Goal: Find specific page/section: Find specific page/section

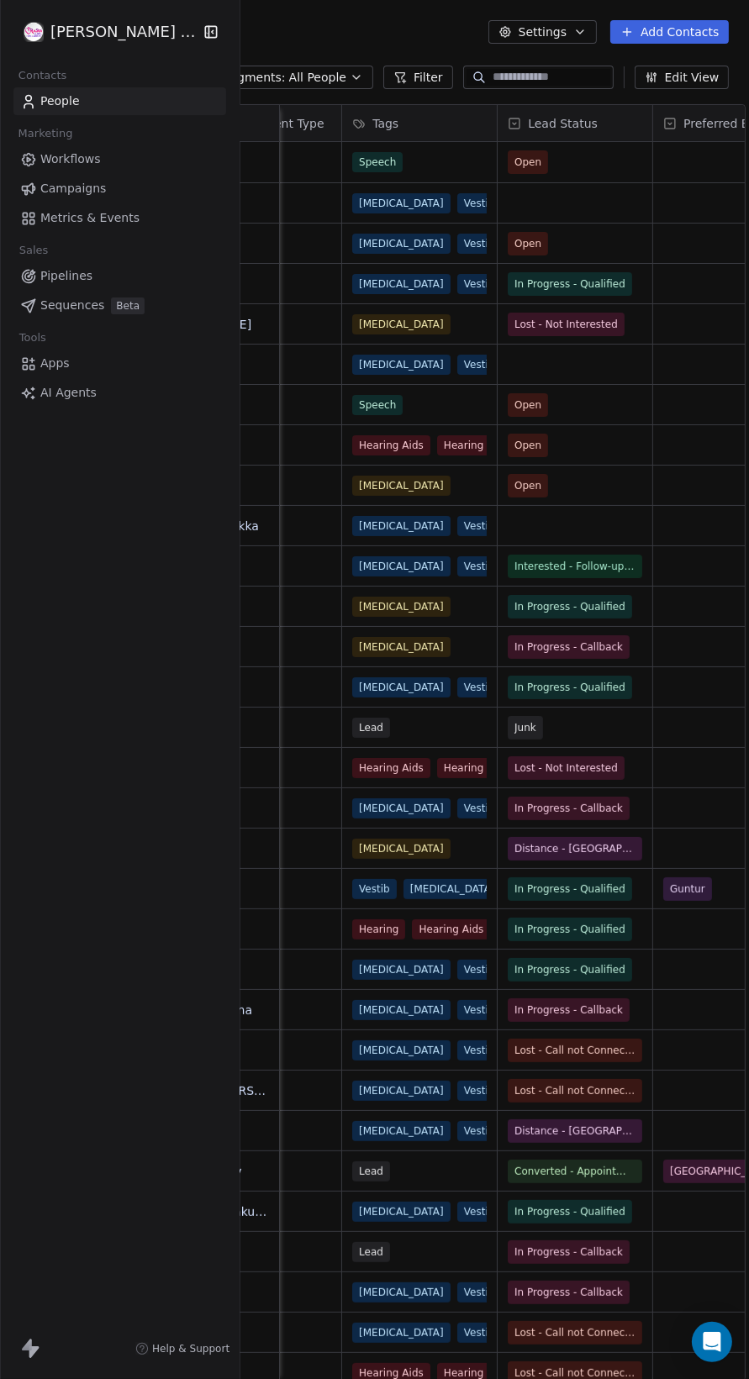
scroll to position [0, 418]
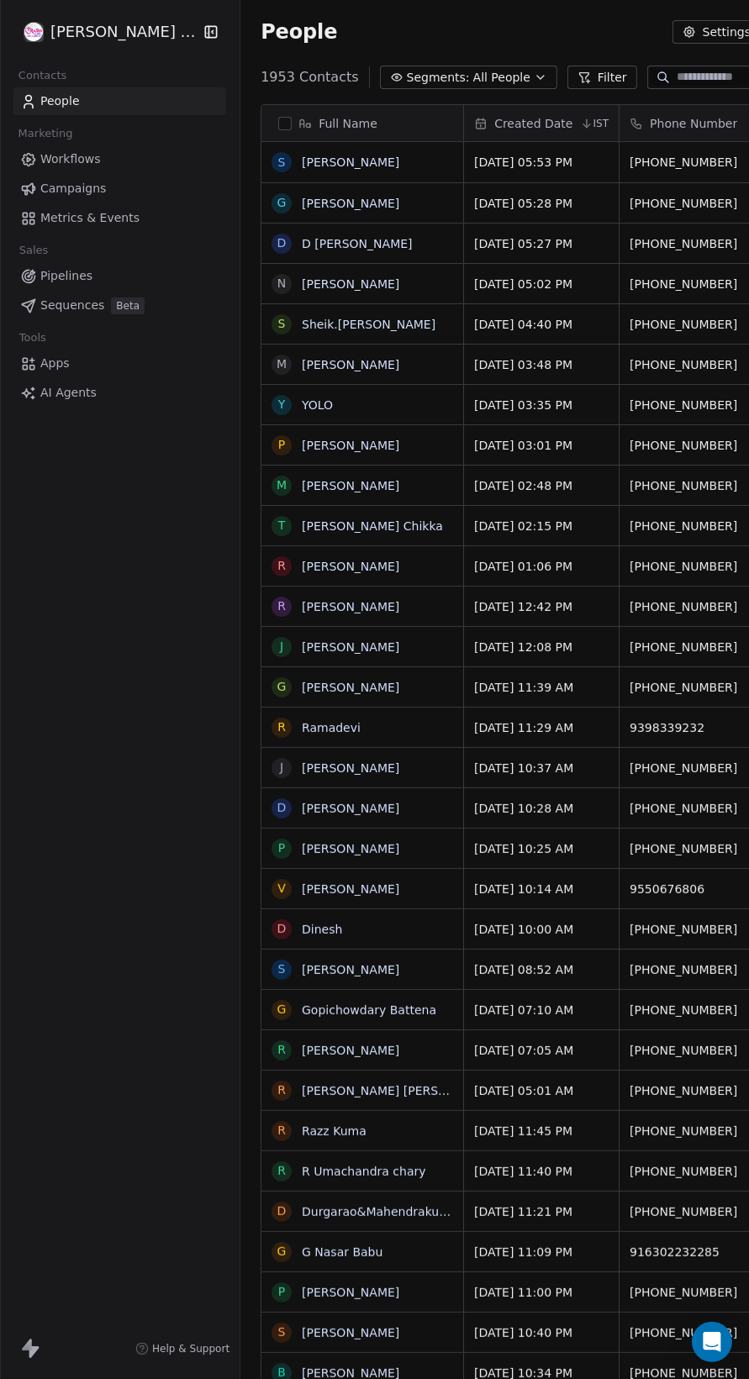
click at [577, 71] on icon at bounding box center [583, 77] width 13 height 13
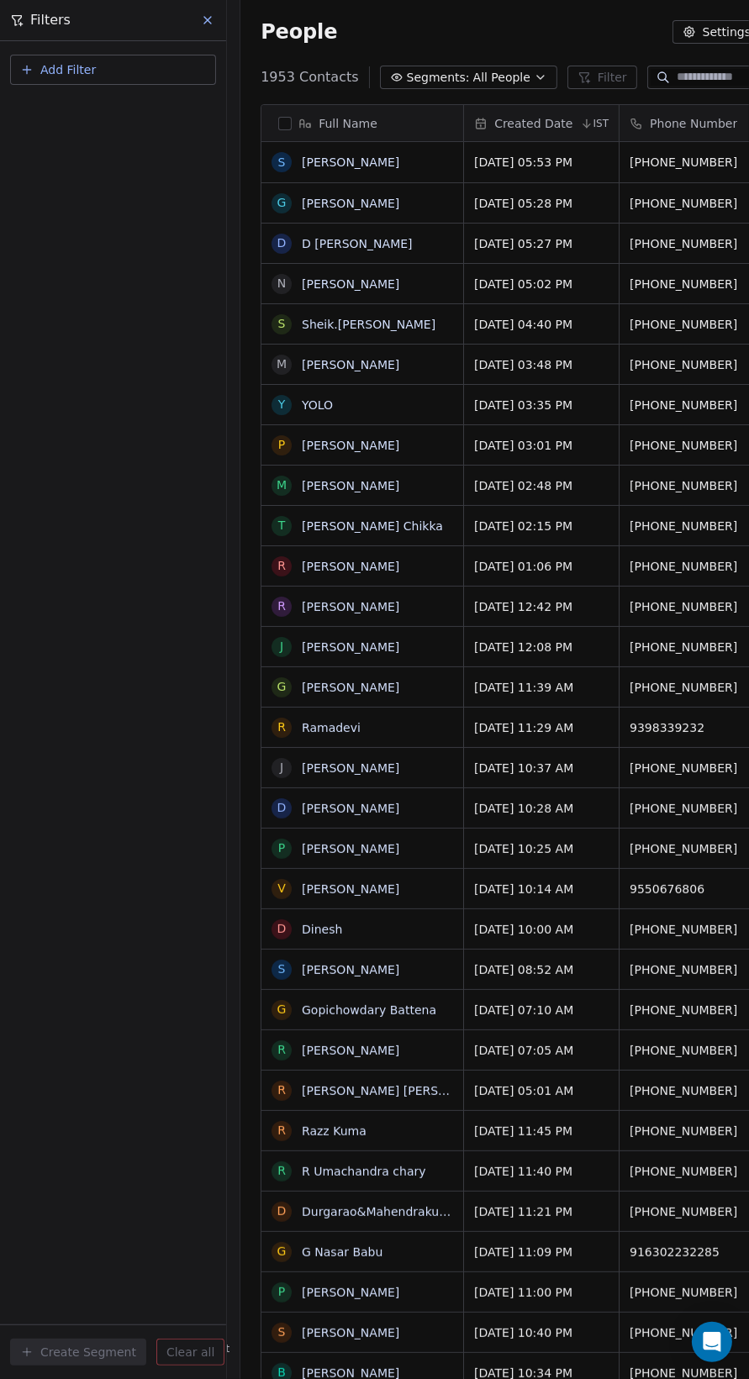
click at [163, 65] on button "Add Filter" at bounding box center [113, 70] width 206 height 30
click at [163, 102] on div "Contact properties" at bounding box center [113, 109] width 171 height 18
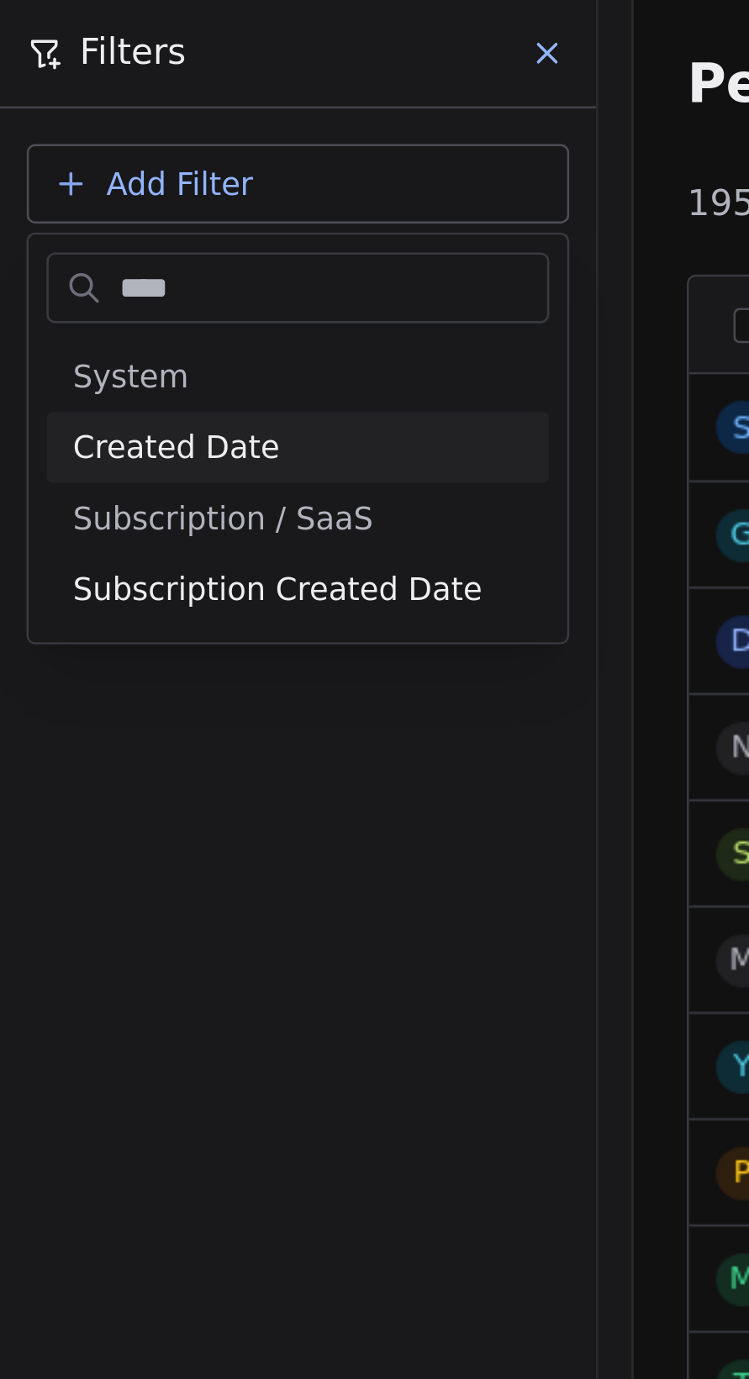
type input "*****"
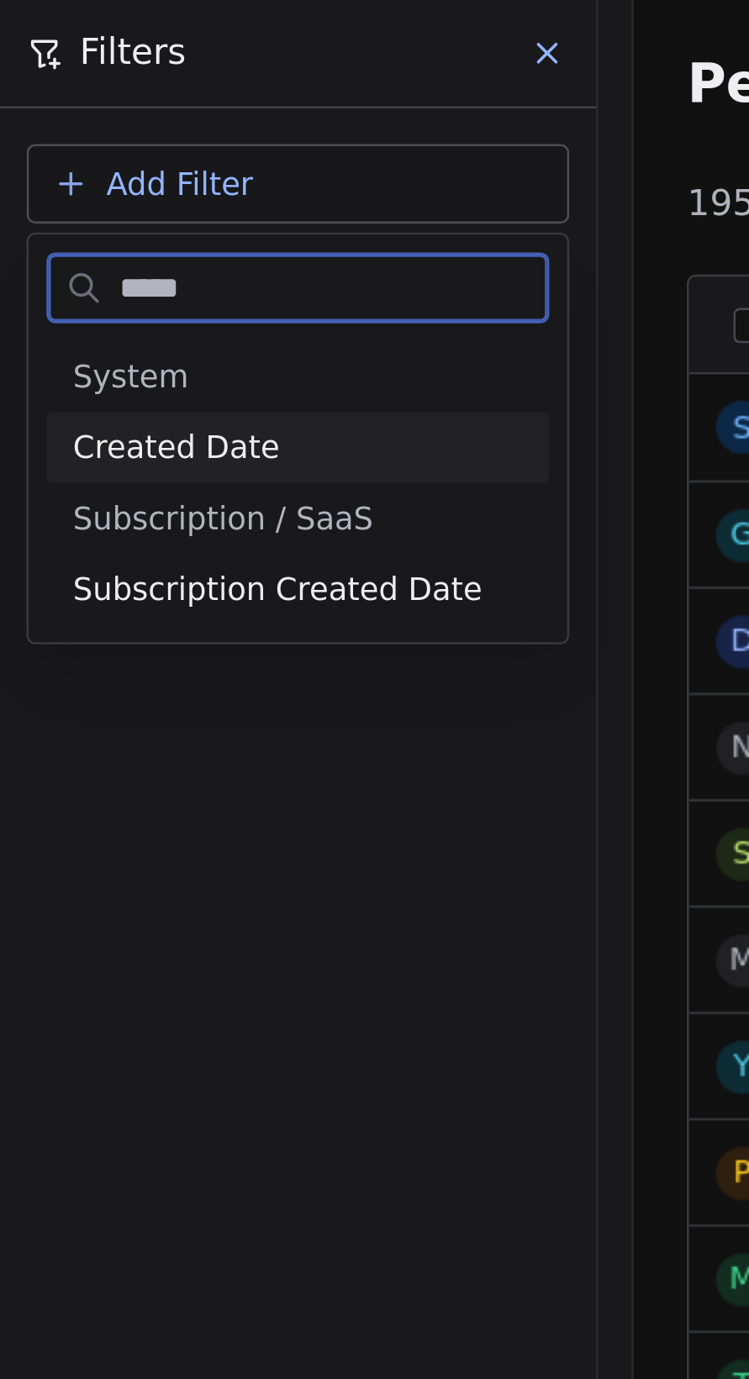
click at [136, 165] on div "Created Date" at bounding box center [113, 169] width 171 height 17
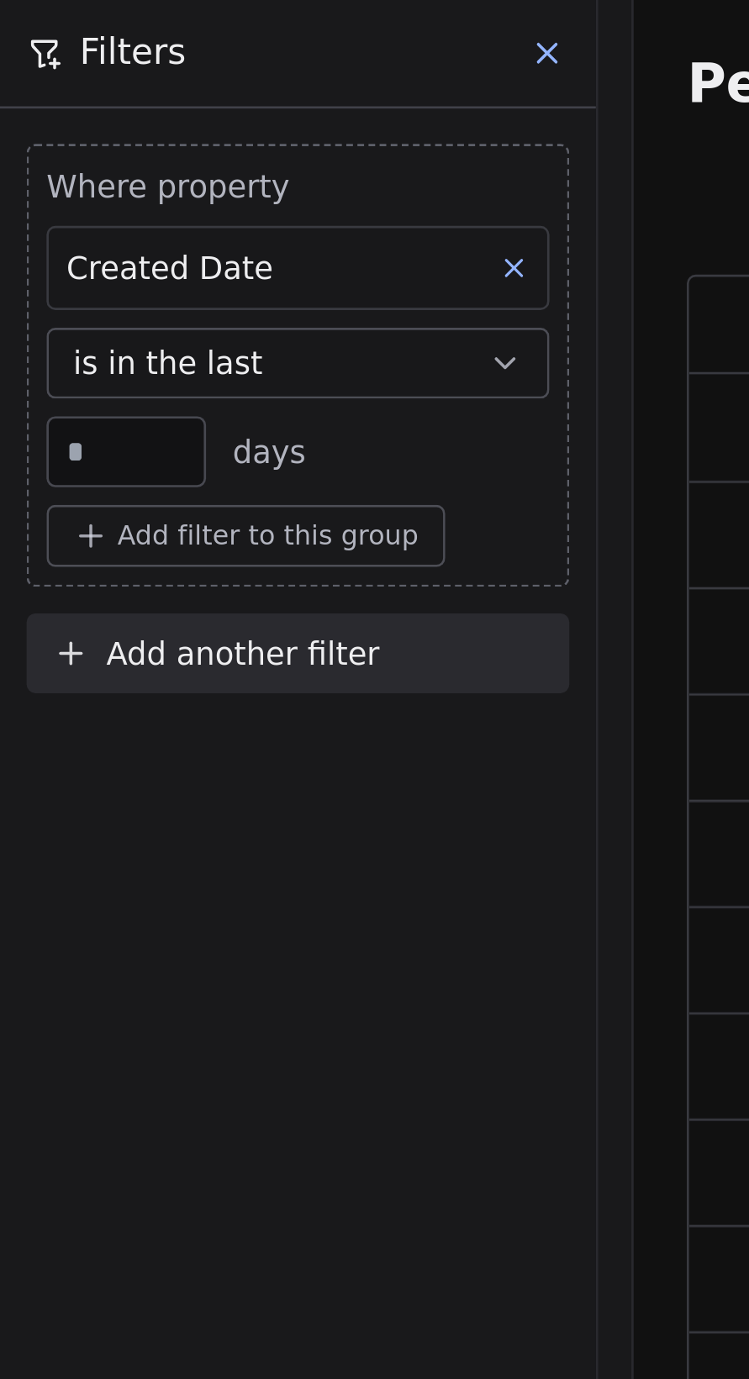
scroll to position [1277, 683]
click at [54, 174] on input "**" at bounding box center [48, 172] width 52 height 13
type input "*"
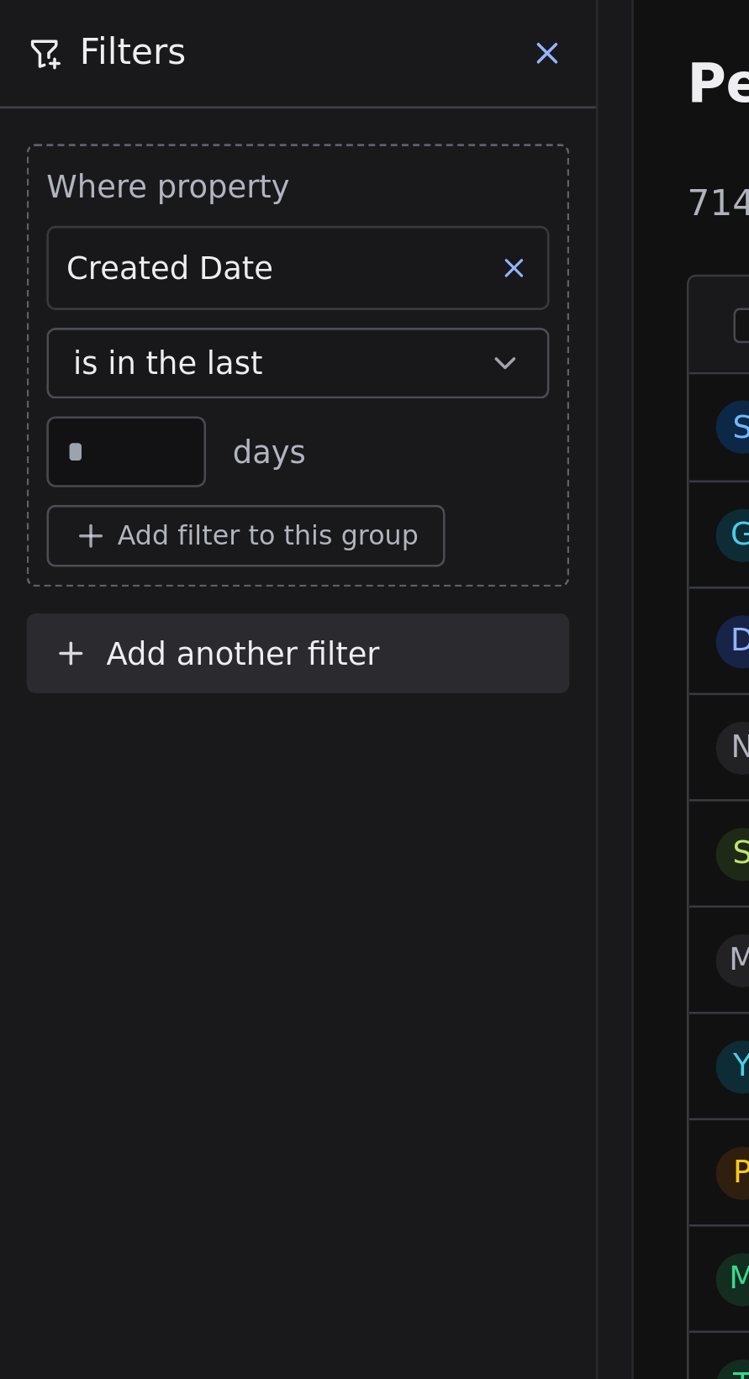
scroll to position [1318, 719]
type input "*"
click at [186, 169] on div "* days" at bounding box center [113, 171] width 191 height 27
click at [123, 206] on span "Add filter to this group" at bounding box center [102, 203] width 114 height 13
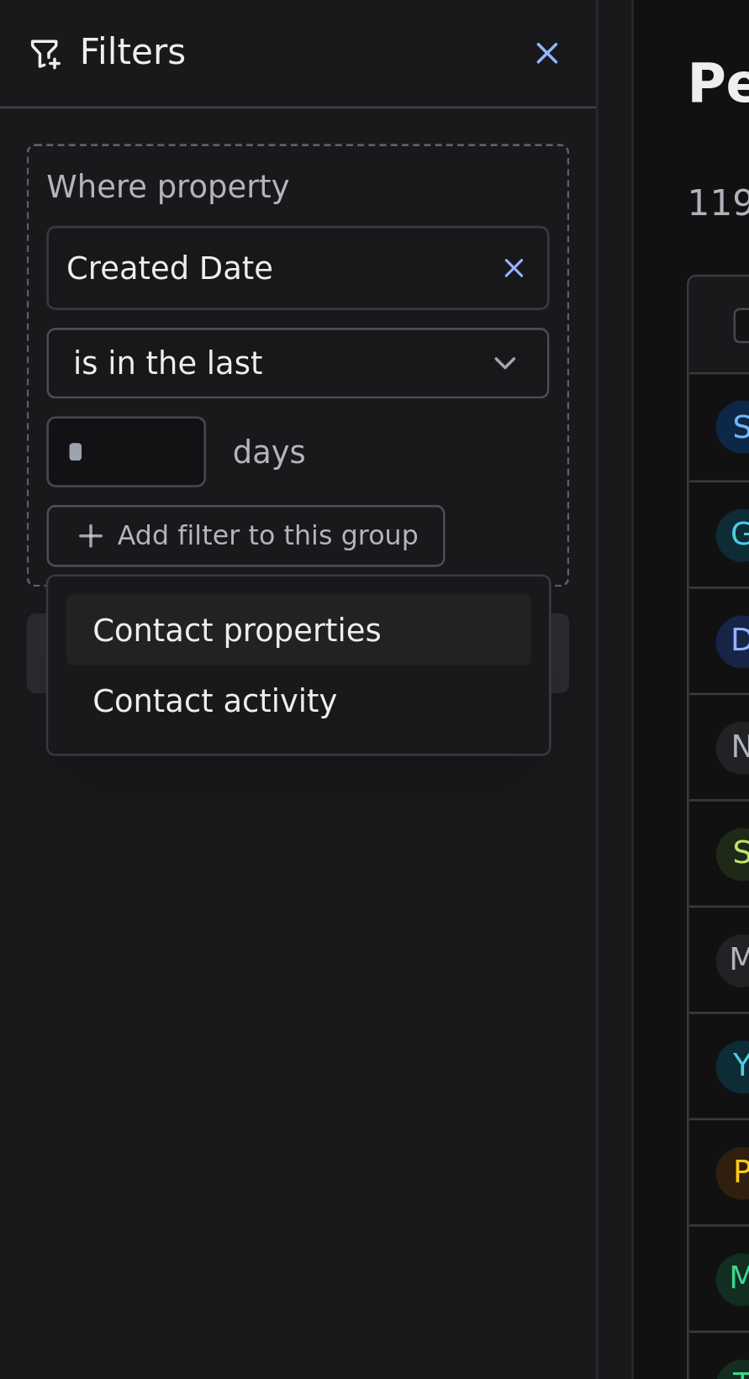
click at [146, 243] on div "Contact properties" at bounding box center [113, 239] width 156 height 18
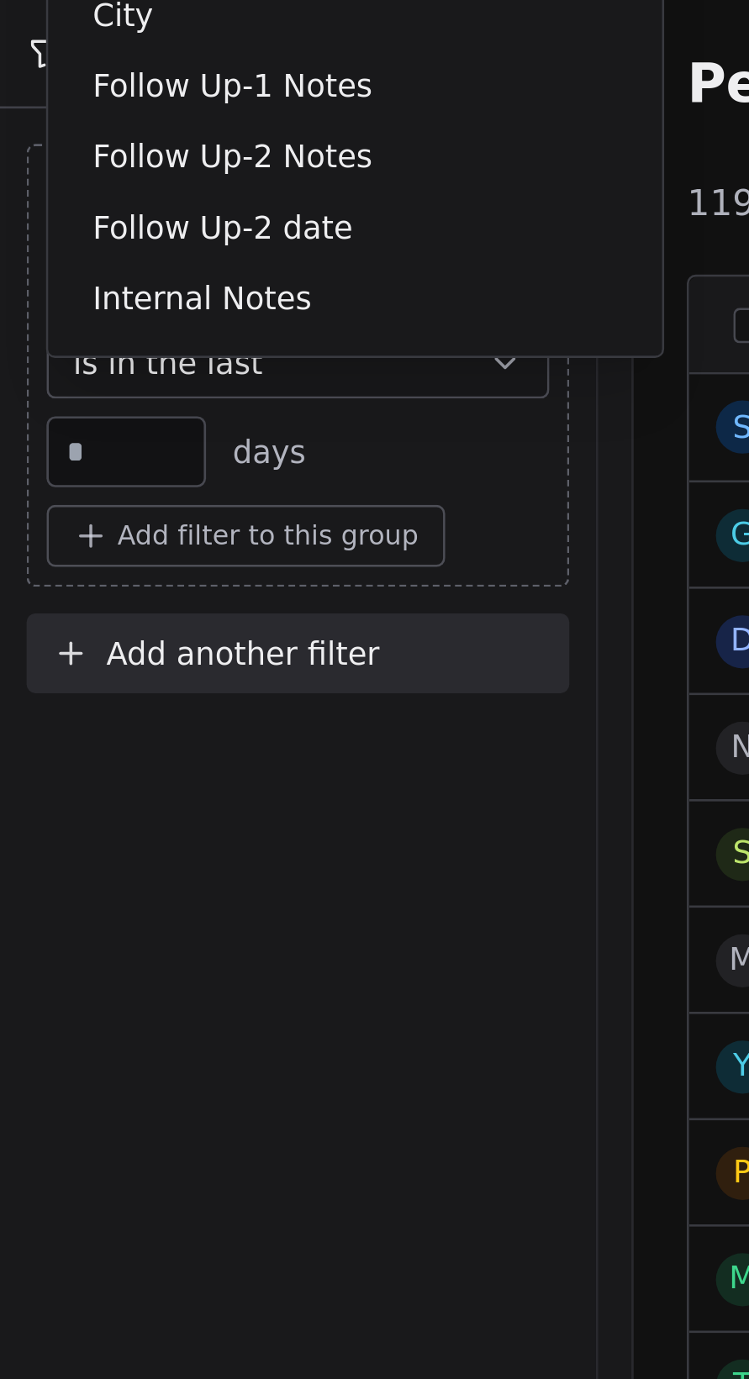
type input "****"
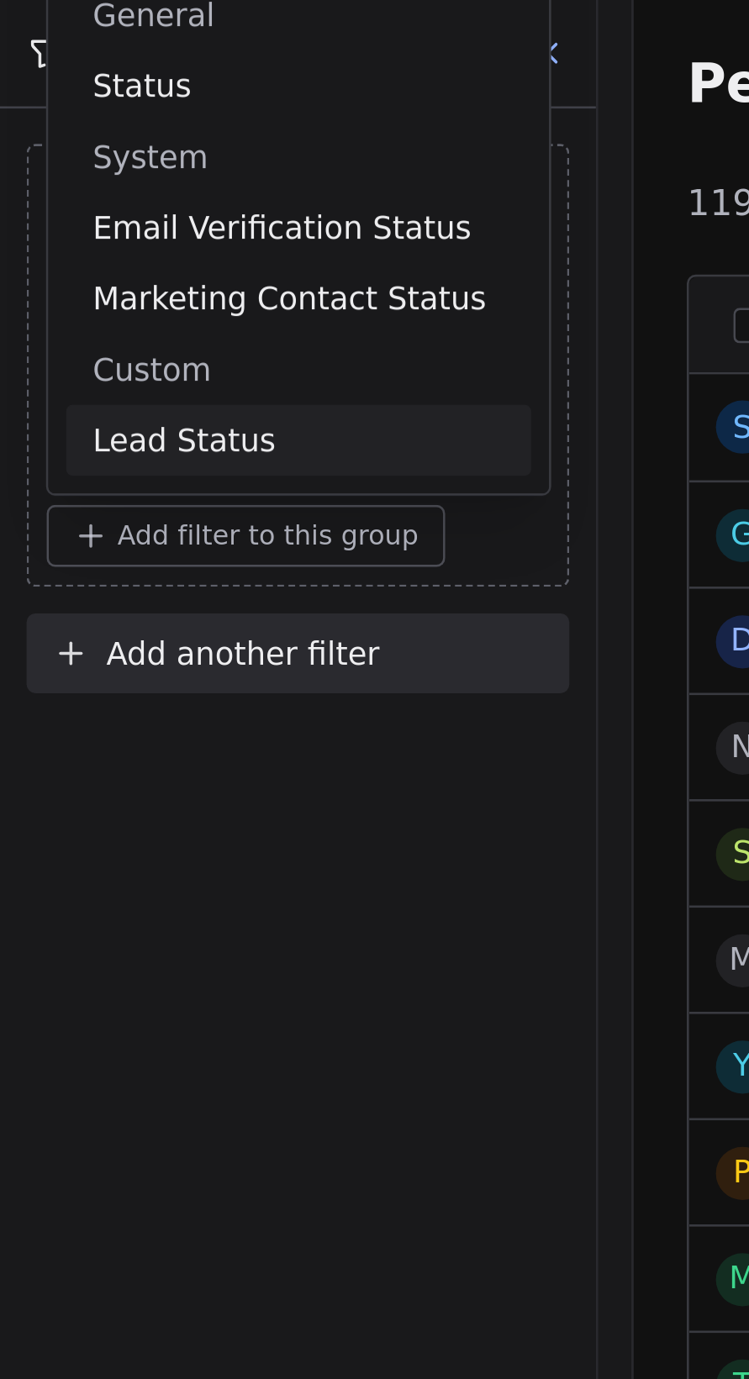
click at [130, 161] on div "Lead Status" at bounding box center [113, 167] width 156 height 17
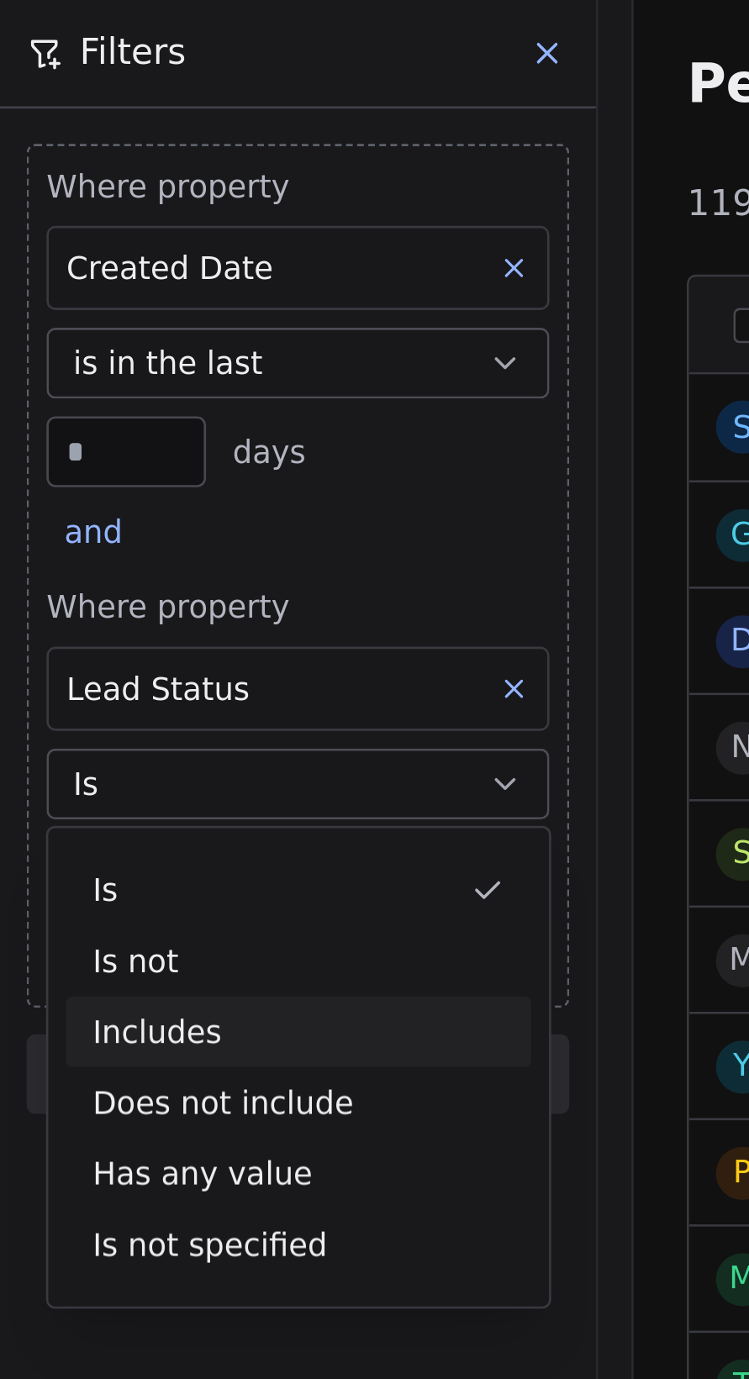
click at [124, 388] on div "Includes" at bounding box center [113, 391] width 177 height 27
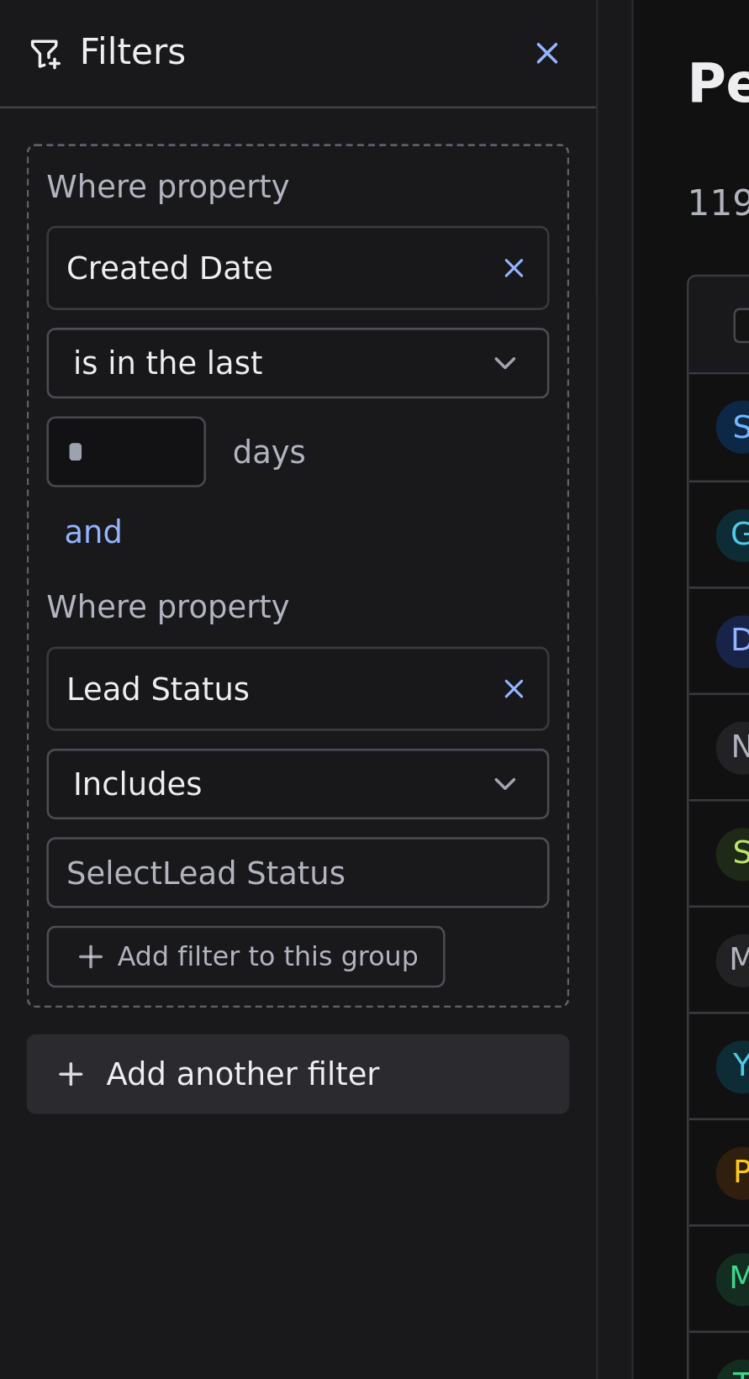
click at [129, 327] on body "[PERSON_NAME] Clinic External Contacts People Marketing Workflows Campaigns Met…" at bounding box center [374, 689] width 749 height 1379
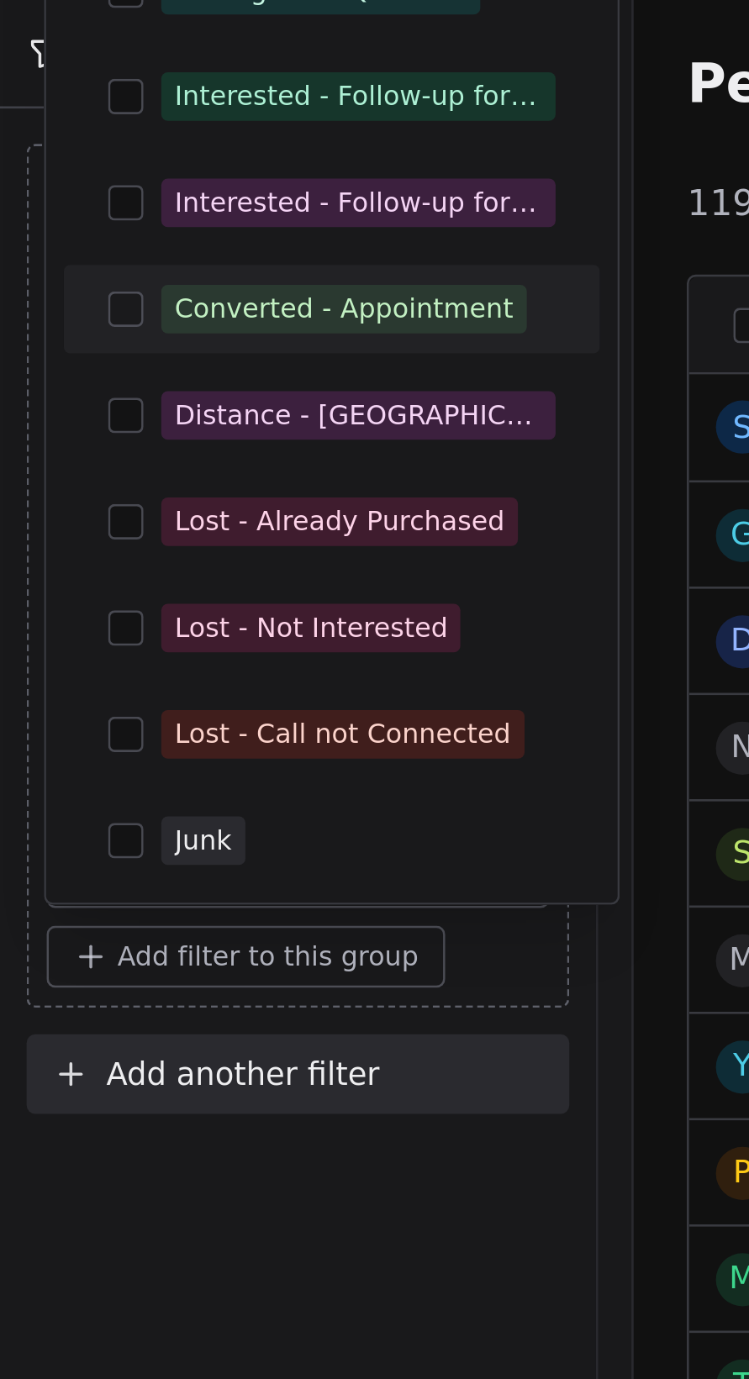
click at [156, 117] on div "Converted - Appointment" at bounding box center [130, 117] width 129 height 15
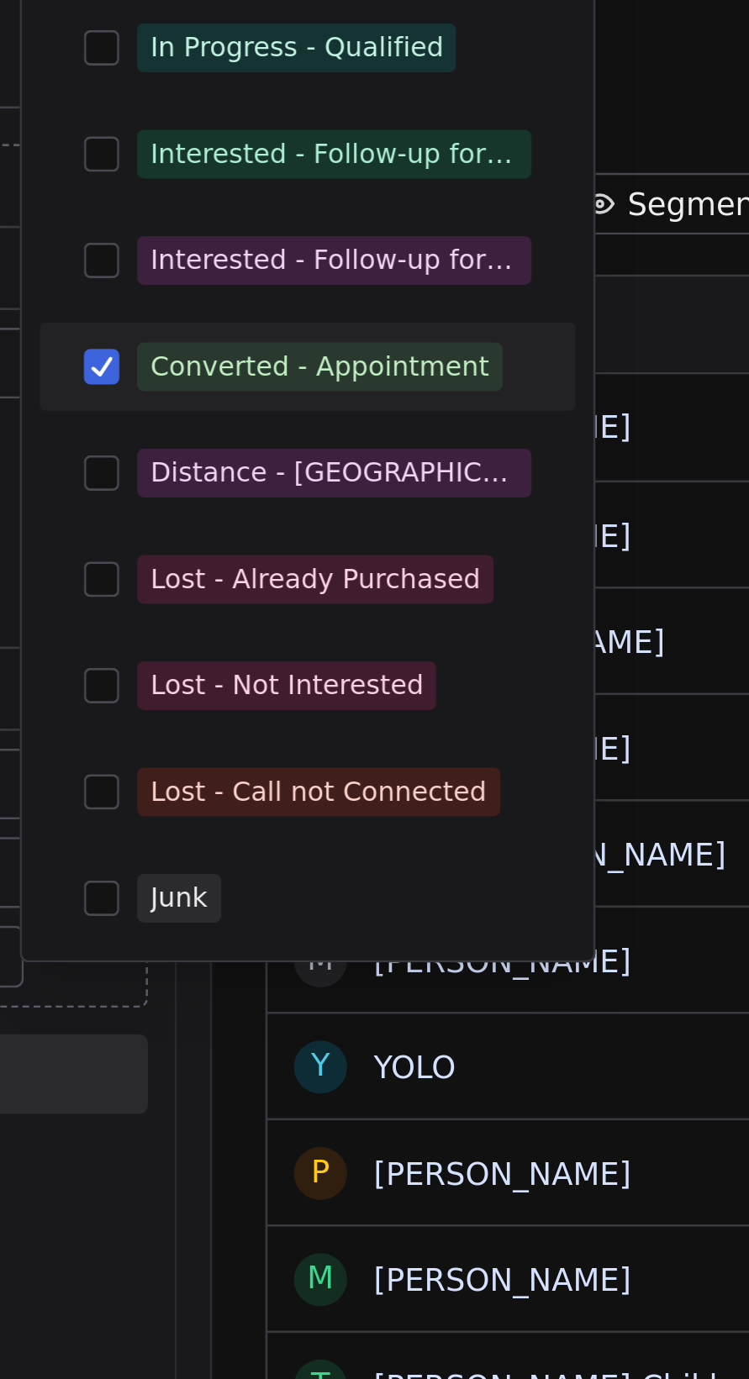
click at [202, 464] on html "[PERSON_NAME] Clinic External Contacts People Marketing Workflows Campaigns Met…" at bounding box center [374, 689] width 749 height 1379
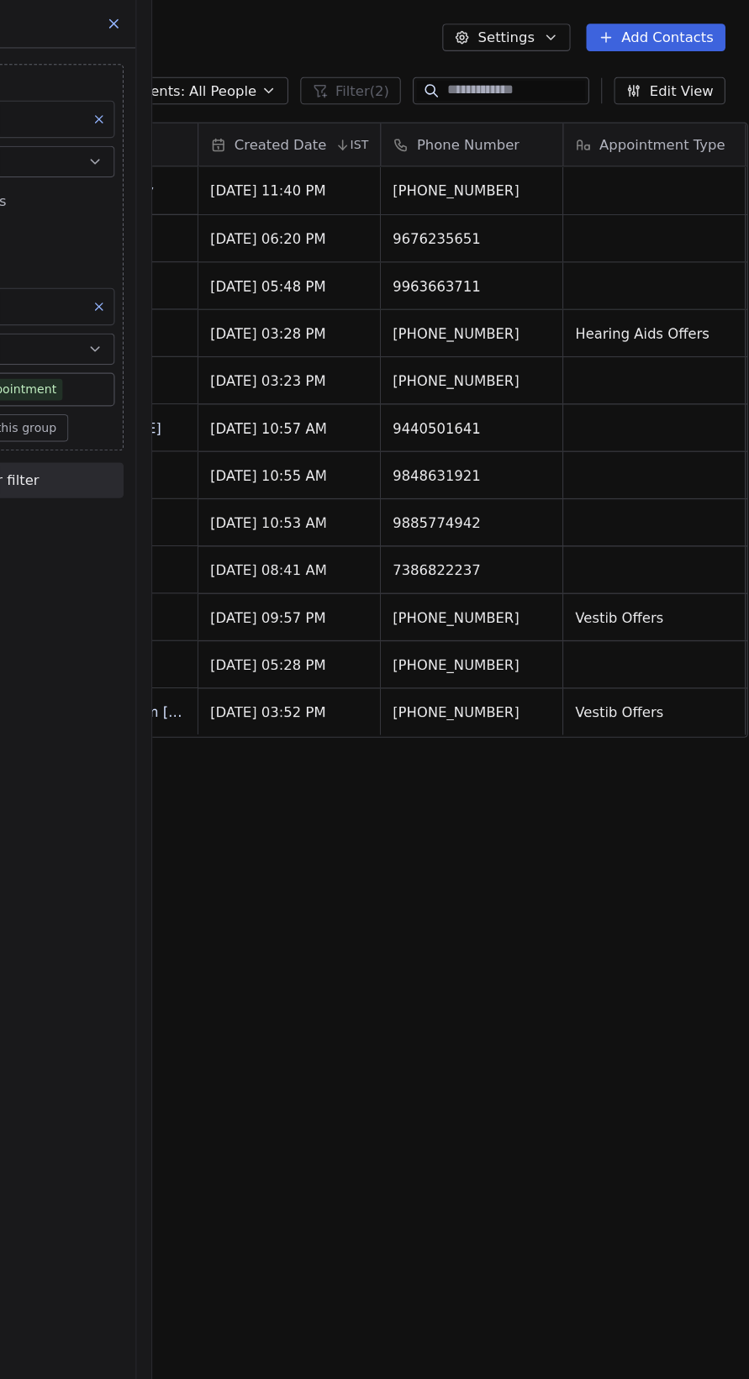
scroll to position [0, 0]
